Goal: Information Seeking & Learning: Find specific fact

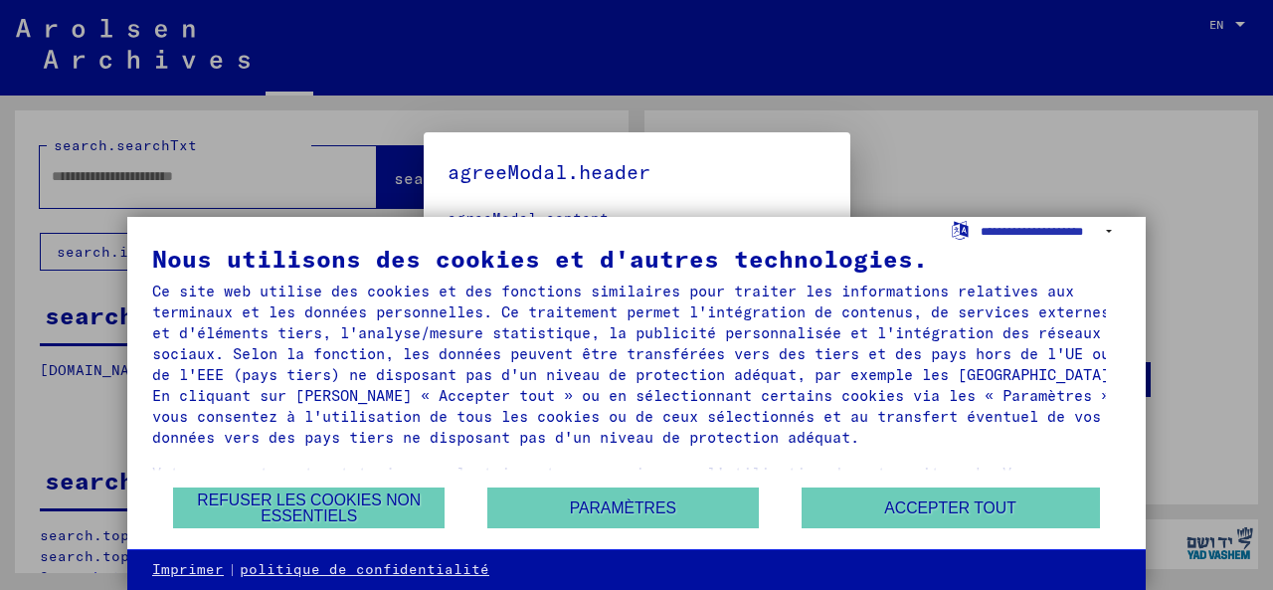
type input "********"
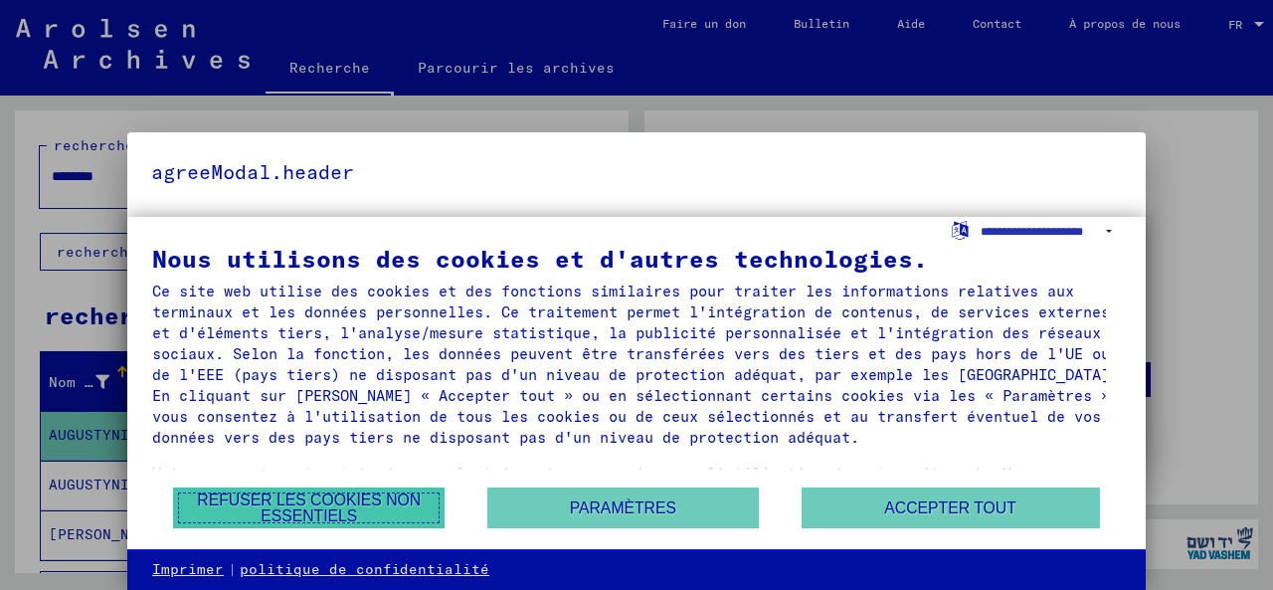
click at [373, 491] on font "Refuser les cookies non essentiels" at bounding box center [309, 507] width 224 height 33
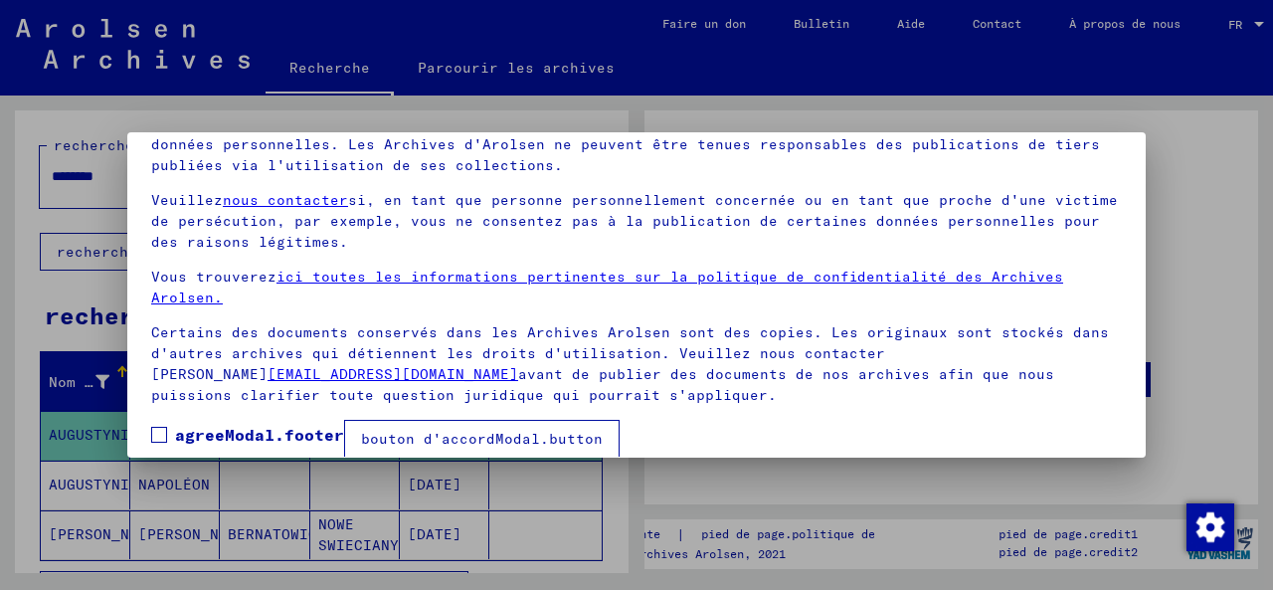
scroll to position [158, 0]
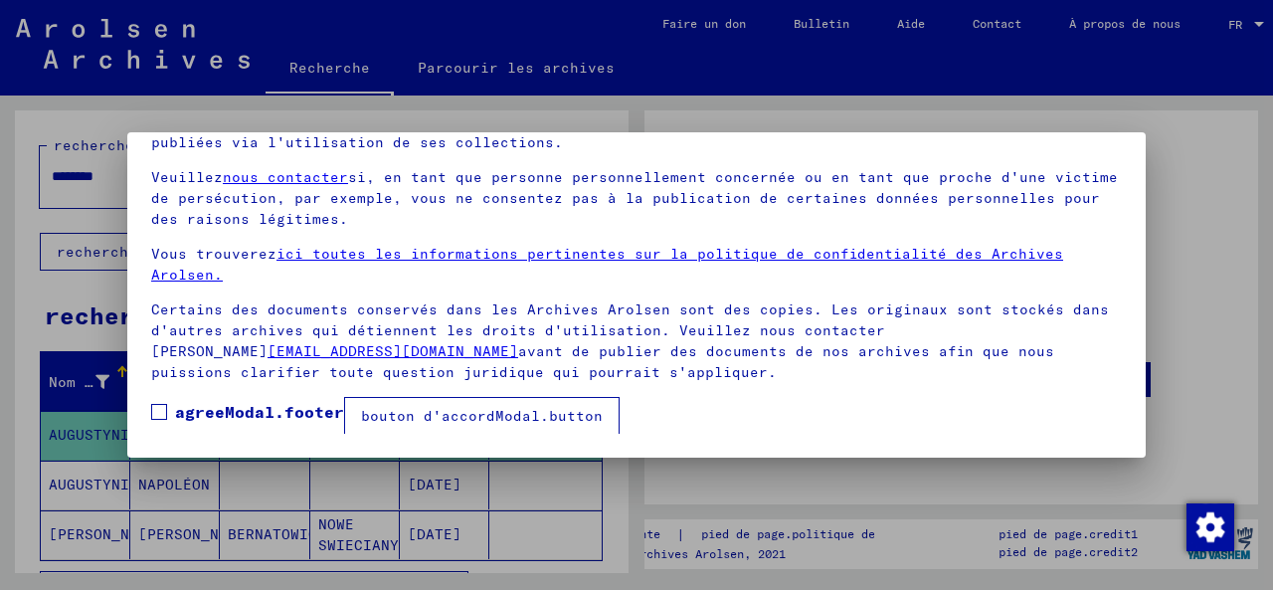
click at [636, 424] on mat-dialog-content "Nos conditions d'utilisation ont été établies par la commission internationale,…" at bounding box center [636, 241] width 1019 height 383
click at [402, 421] on font "bouton d'accordModal.button" at bounding box center [482, 416] width 242 height 18
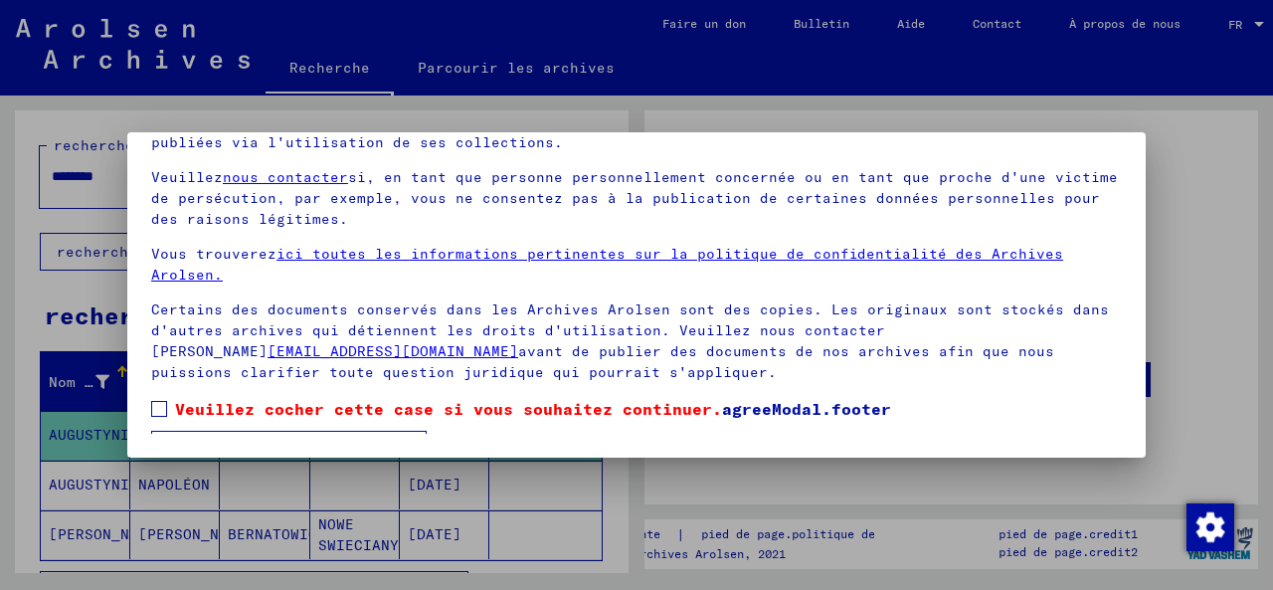
click at [525, 421] on mat-checkbox "Veuillez cocher cette case si vous souhaitez continuer. agreeModal.footer" at bounding box center [521, 414] width 740 height 34
click at [167, 403] on label "Veuillez cocher cette case si vous souhaitez continuer. agreeModal.footer" at bounding box center [521, 409] width 740 height 24
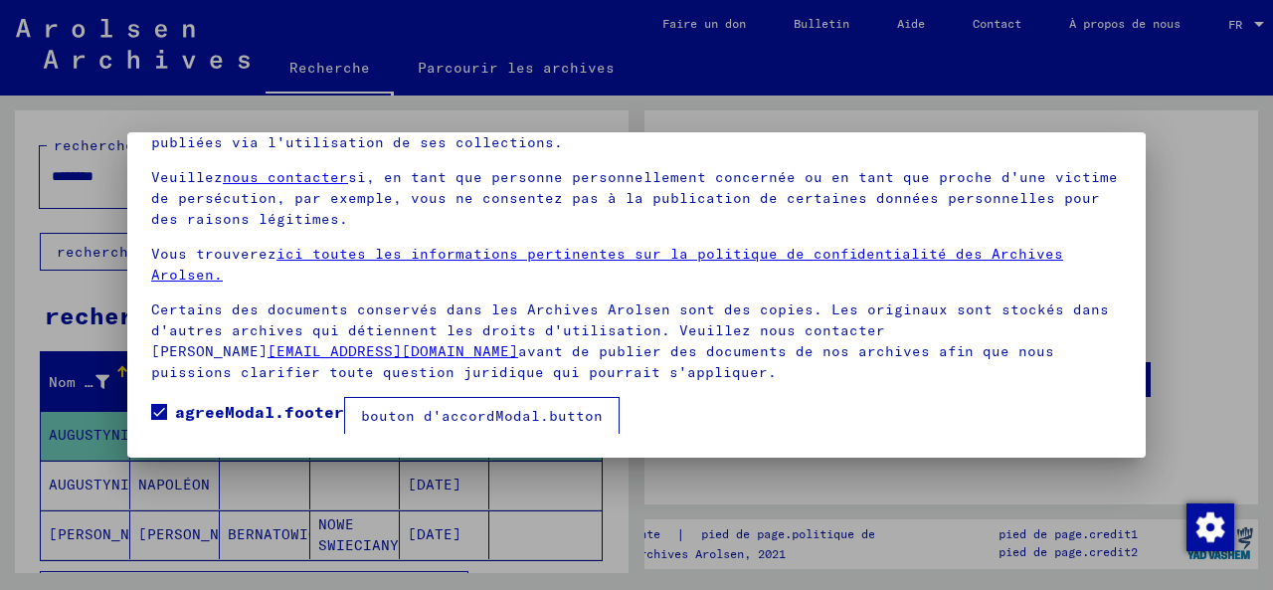
click at [410, 418] on font "bouton d'accordModal.button" at bounding box center [482, 416] width 242 height 18
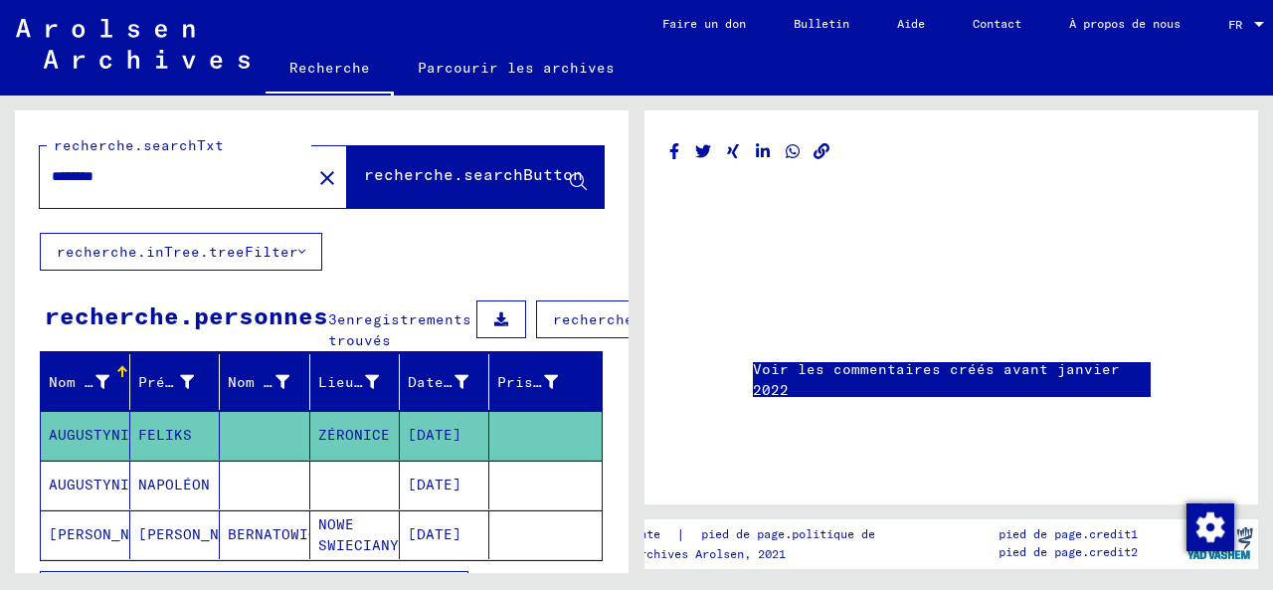
scroll to position [232, 0]
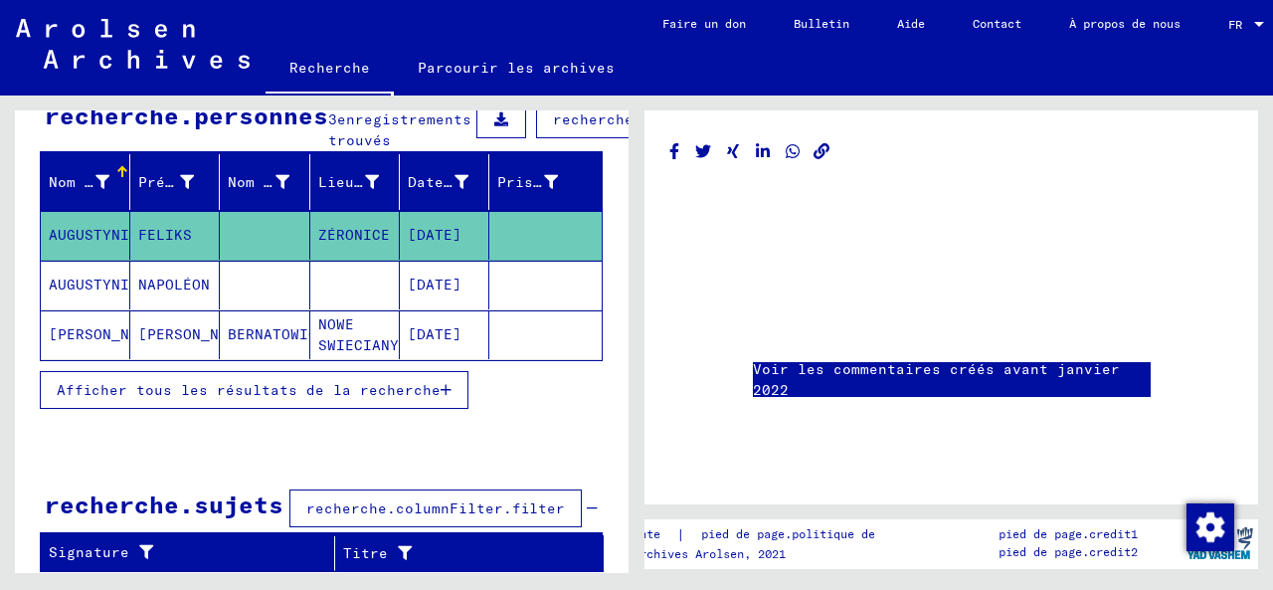
click at [478, 359] on div "Nom de famille [PERSON_NAME] Nom de jeune fille [PERSON_NAME] de naissance Date…" at bounding box center [322, 286] width 566 height 265
drag, startPoint x: 472, startPoint y: 354, endPoint x: 527, endPoint y: 353, distance: 55.7
click at [533, 354] on mat-cell at bounding box center [546, 334] width 112 height 49
